Goal: Use online tool/utility

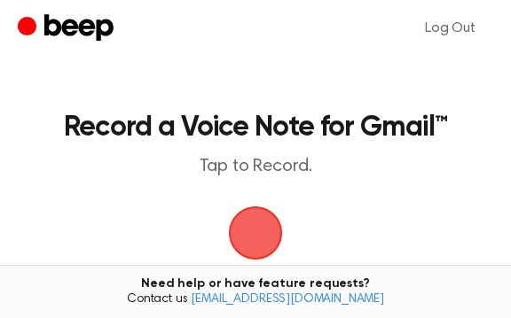
click at [264, 215] on span "button" at bounding box center [256, 234] width 58 height 58
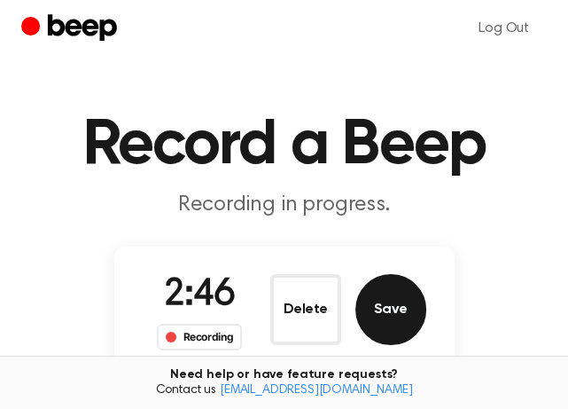
click at [375, 309] on button "Save" at bounding box center [391, 309] width 71 height 71
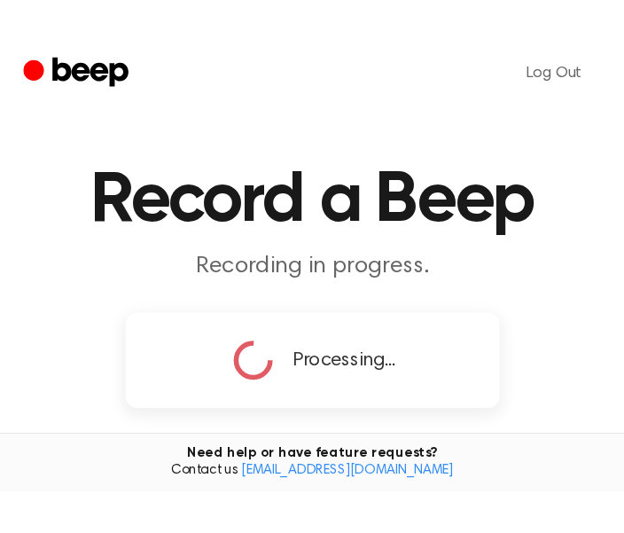
scroll to position [44, 0]
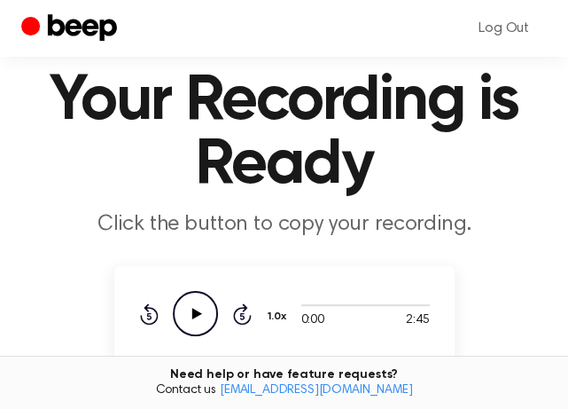
click at [510, 269] on main "Your Recording is Ready Click the button to copy your recording. 0:00 2:45 Your…" at bounding box center [284, 404] width 568 height 896
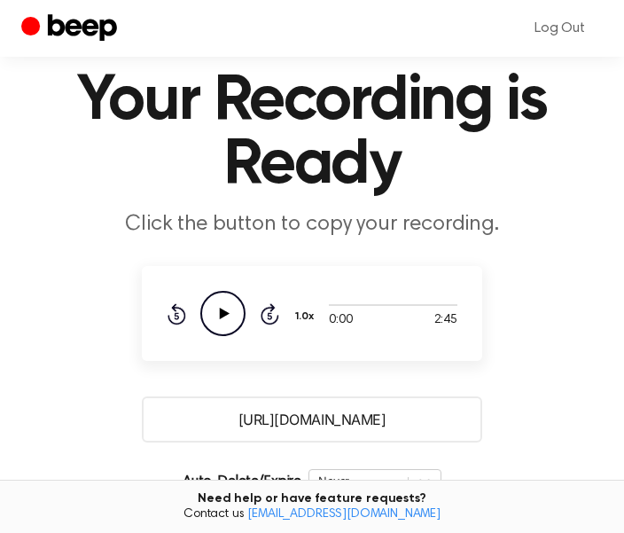
click at [386, 317] on input "[URL][DOMAIN_NAME]" at bounding box center [312, 419] width 340 height 46
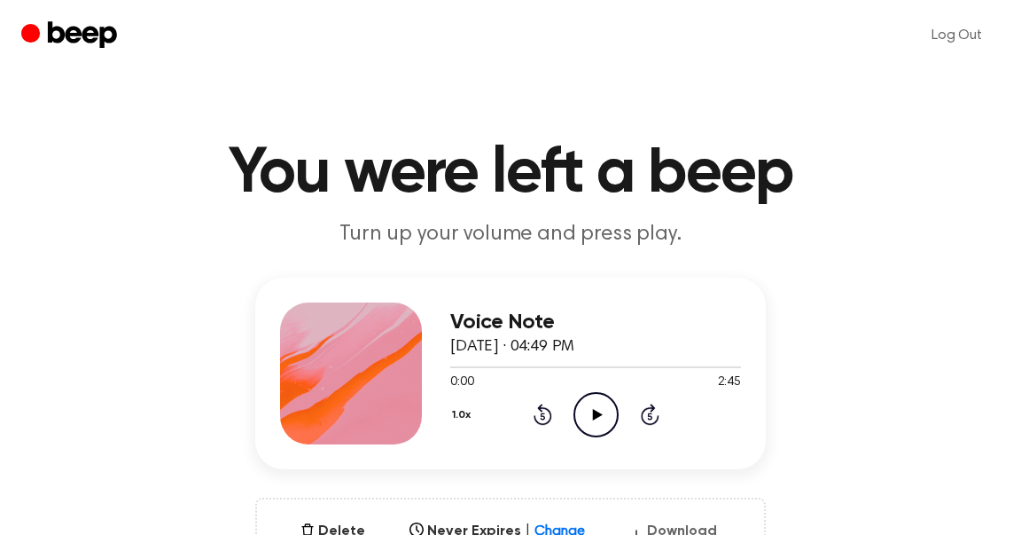
click at [685, 530] on button "Download" at bounding box center [673, 534] width 102 height 28
